Goal: Information Seeking & Learning: Learn about a topic

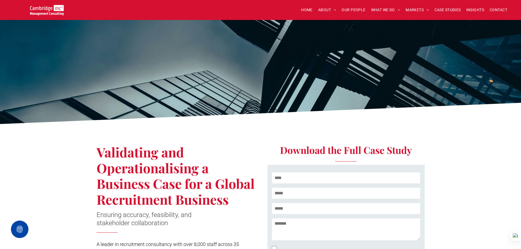
scroll to position [82, 0]
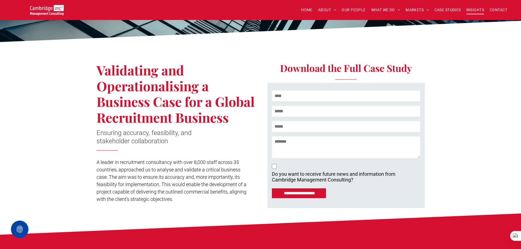
click at [467, 8] on span "INSIGHTS" at bounding box center [475, 10] width 18 height 8
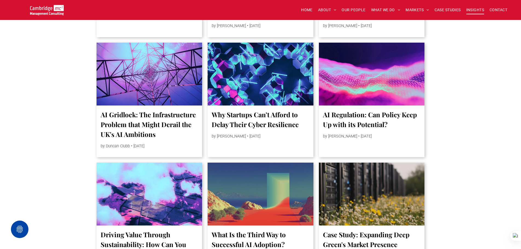
scroll to position [465, 0]
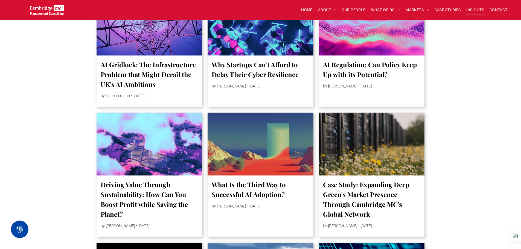
click at [179, 129] on div at bounding box center [149, 144] width 112 height 67
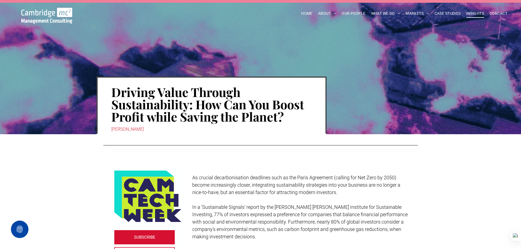
click at [467, 15] on span "INSIGHTS" at bounding box center [475, 13] width 18 height 8
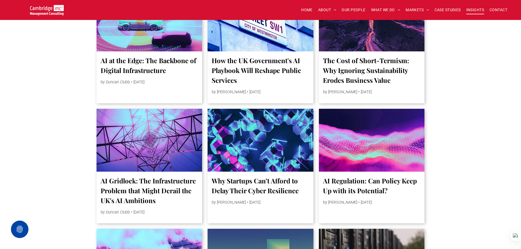
scroll to position [356, 0]
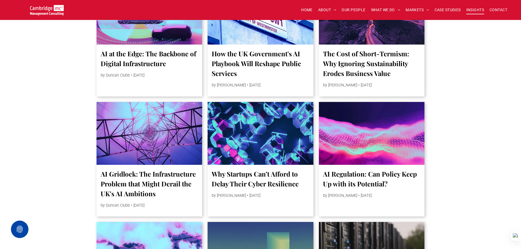
click at [327, 104] on div at bounding box center [372, 133] width 112 height 67
